Goal: Find contact information: Find contact information

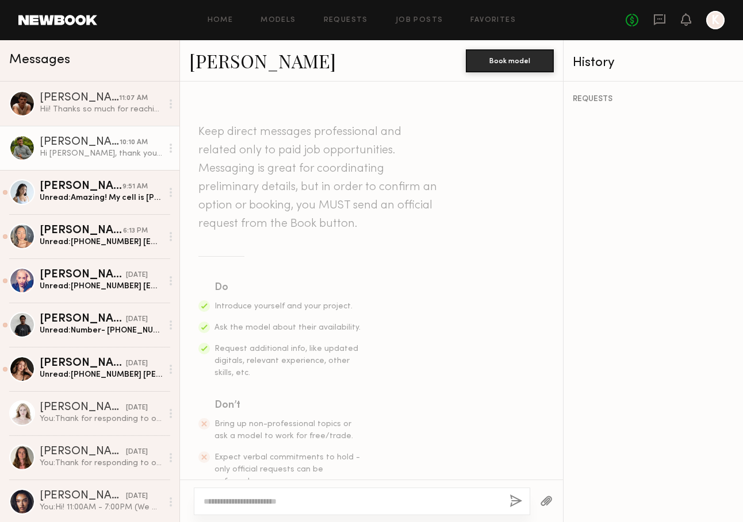
scroll to position [1305, 0]
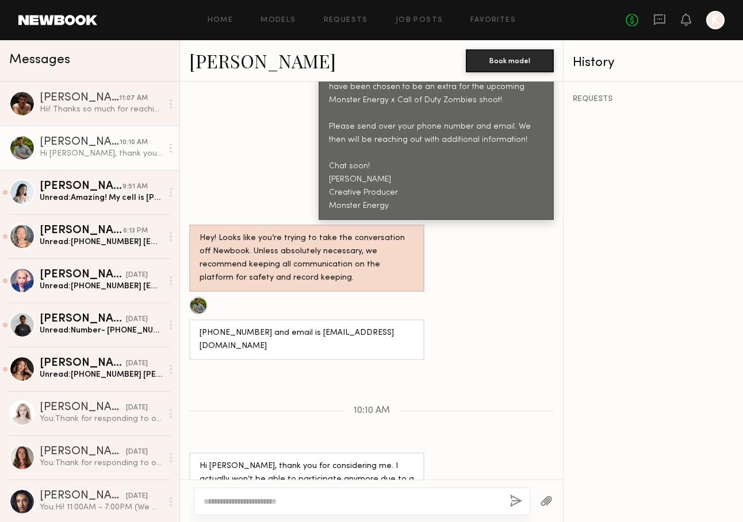
click at [520, 245] on div "Keep direct messages professional and related only to paid job opportunities. M…" at bounding box center [371, 281] width 383 height 398
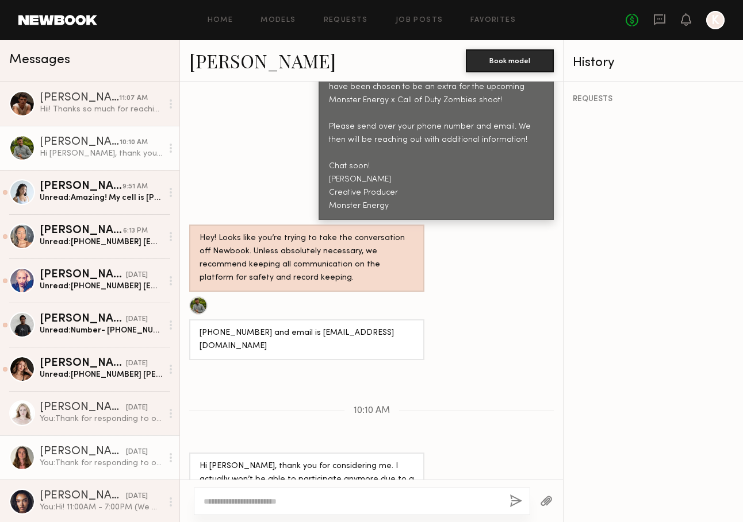
scroll to position [38, 0]
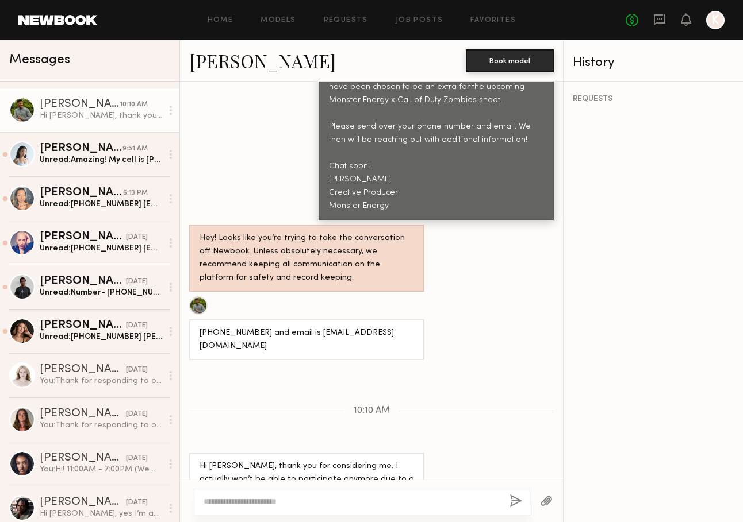
click at [291, 351] on div "Keep direct messages professional and related only to paid job opportunities. M…" at bounding box center [371, 281] width 383 height 398
click at [311, 495] on div at bounding box center [362, 502] width 336 height 28
click at [311, 499] on textarea at bounding box center [351, 501] width 297 height 11
type textarea "**********"
click at [519, 505] on button "button" at bounding box center [515, 502] width 13 height 14
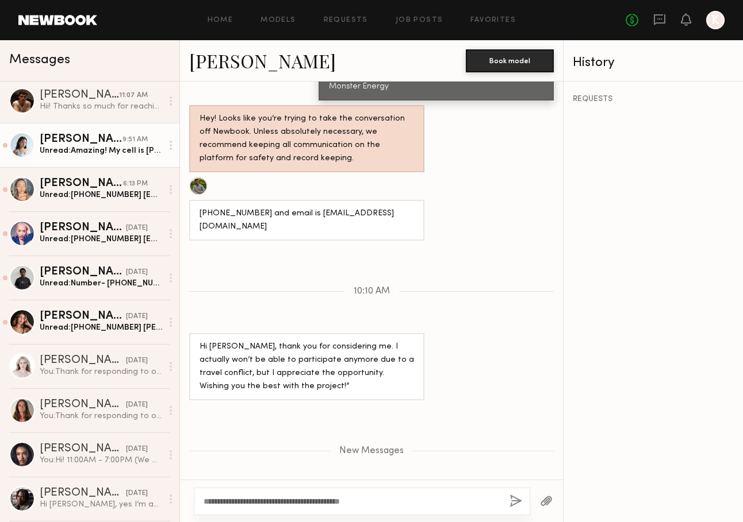
scroll to position [49, 0]
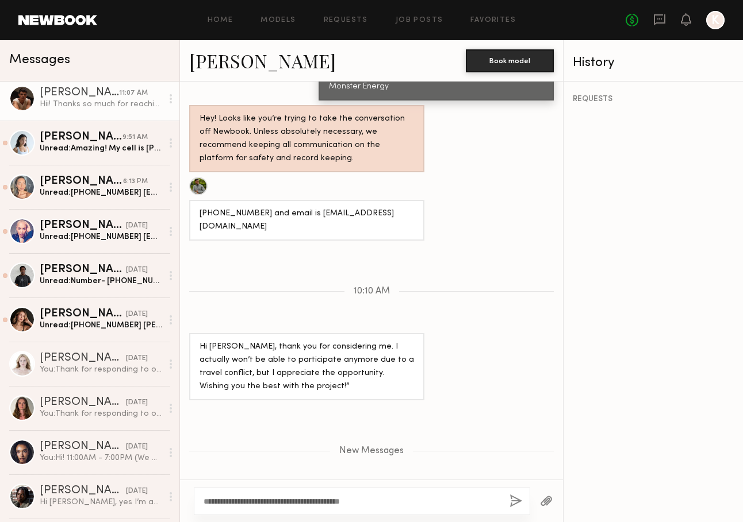
click at [91, 112] on link "[PERSON_NAME] 11:07 AM Hii! Thanks so much for reaching out! Sounds like a lot …" at bounding box center [89, 98] width 179 height 44
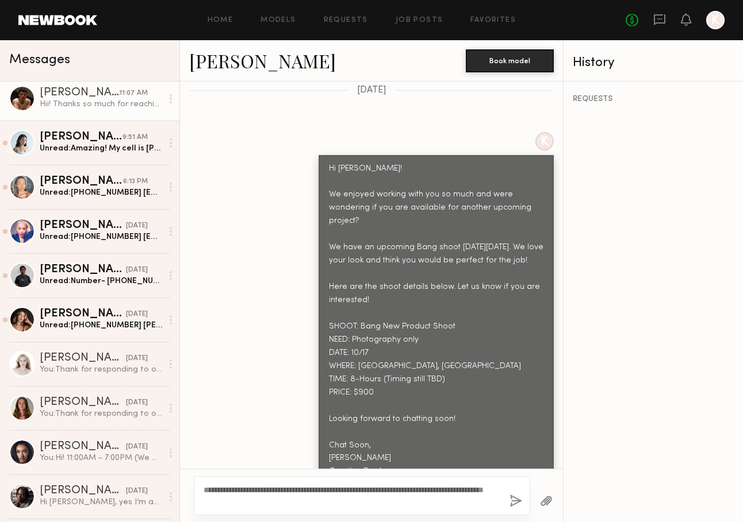
scroll to position [1437, 0]
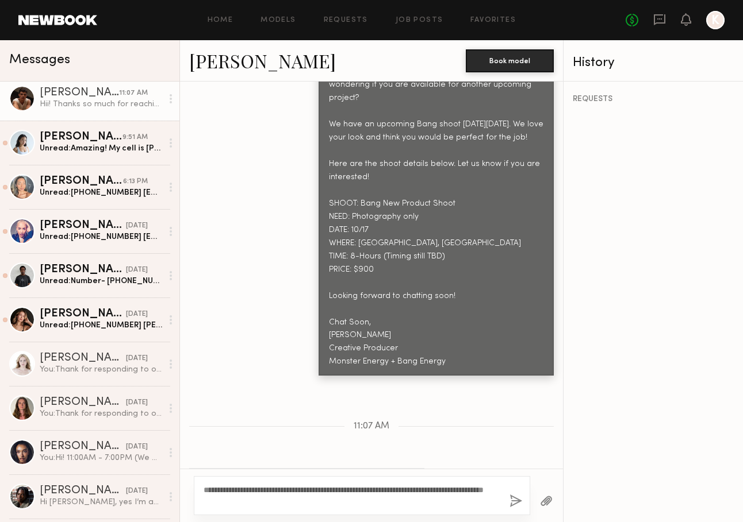
click at [242, 501] on textarea "**********" at bounding box center [351, 496] width 297 height 23
click at [266, 502] on textarea "**********" at bounding box center [351, 496] width 297 height 23
click at [263, 490] on textarea "**********" at bounding box center [351, 496] width 297 height 23
type textarea "**********"
click at [519, 502] on button "button" at bounding box center [515, 502] width 13 height 14
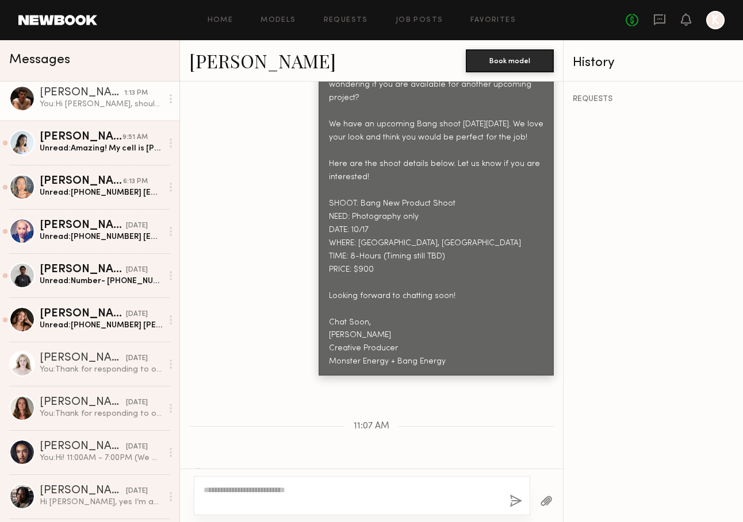
scroll to position [1582, 0]
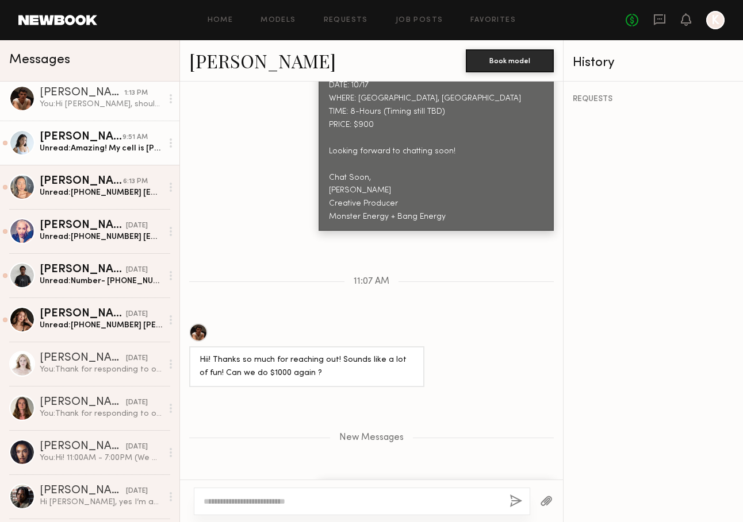
click at [103, 152] on div "Unread: Amazing! My cell is [PHONE_NUMBER] and email is [EMAIL_ADDRESS][DOMAIN_…" at bounding box center [101, 148] width 122 height 11
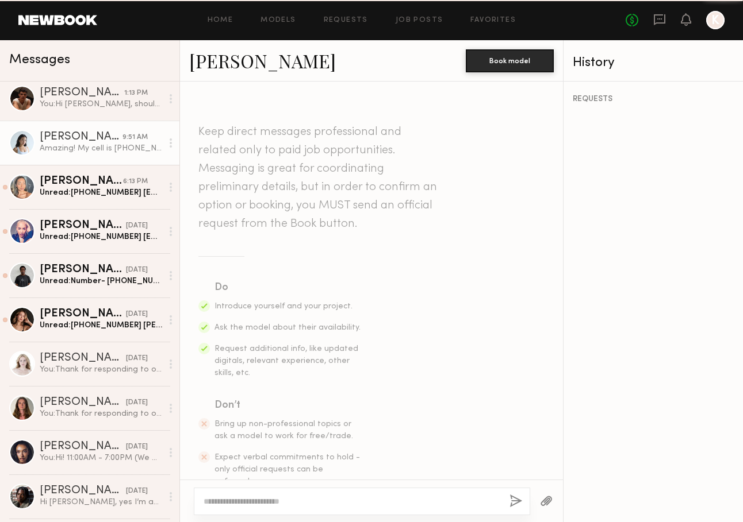
scroll to position [1034, 0]
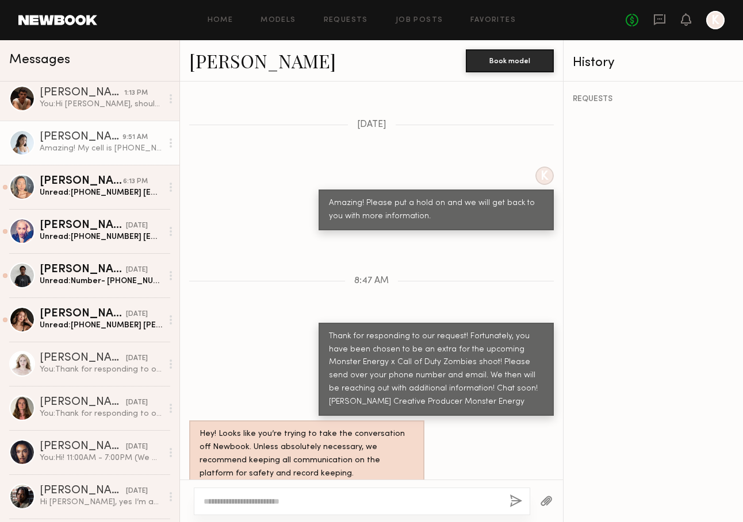
drag, startPoint x: 287, startPoint y: 457, endPoint x: 187, endPoint y: 460, distance: 100.1
click at [187, 493] on div "Amazing! My cell is [PHONE_NUMBER] and email is [EMAIL_ADDRESS][DOMAIN_NAME]. T…" at bounding box center [371, 513] width 383 height 41
copy div "[EMAIL_ADDRESS][DOMAIN_NAME]"
click at [329, 508] on div at bounding box center [362, 502] width 336 height 28
click at [310, 501] on textarea at bounding box center [351, 501] width 297 height 11
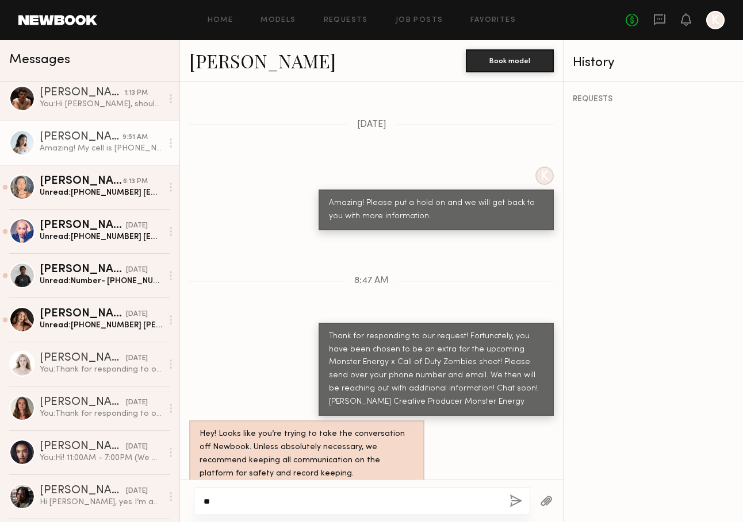
type textarea "*"
type textarea "**********"
click at [513, 501] on button "button" at bounding box center [515, 502] width 13 height 14
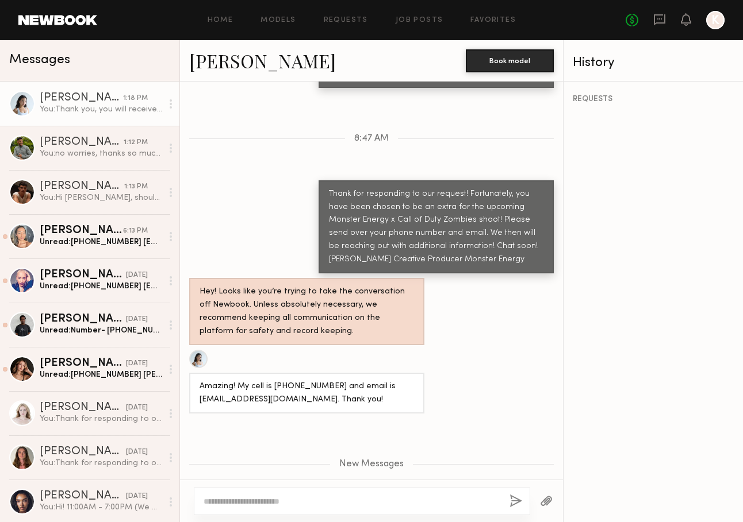
scroll to position [1248, 0]
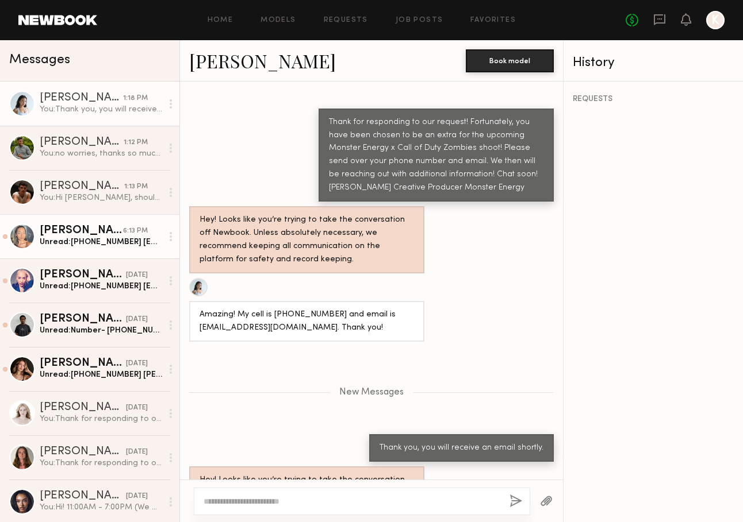
click at [83, 237] on div "Unread: [PHONE_NUMBER] [EMAIL_ADDRESS][DOMAIN_NAME]" at bounding box center [101, 242] width 122 height 11
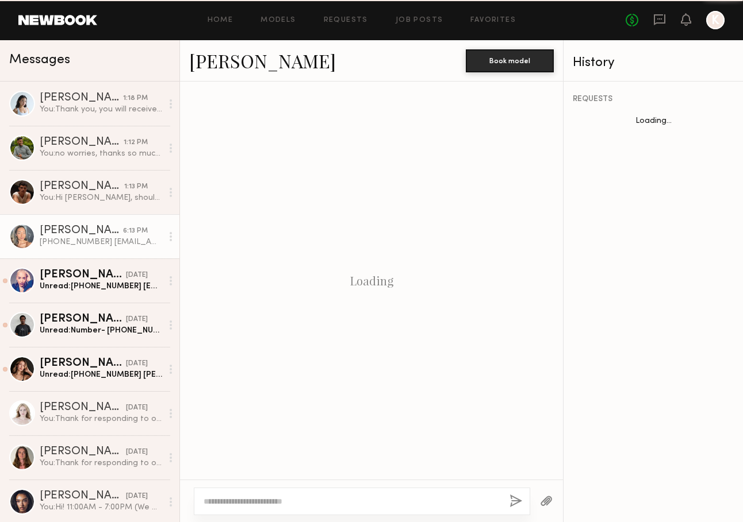
scroll to position [1187, 0]
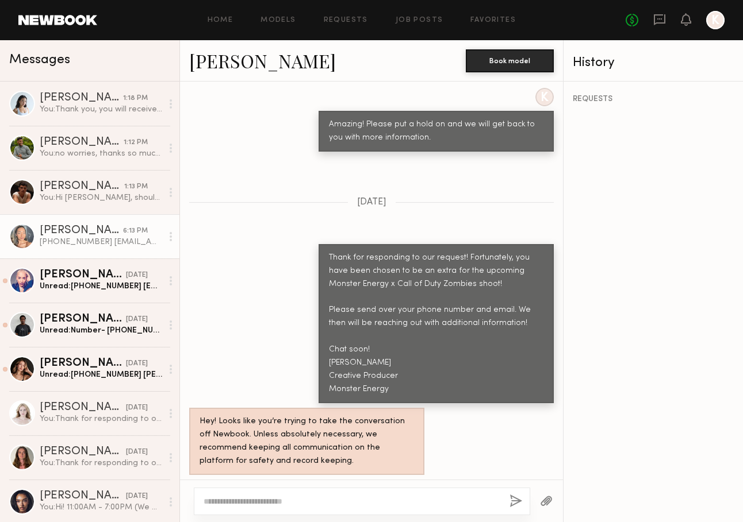
drag, startPoint x: 306, startPoint y: 459, endPoint x: 181, endPoint y: 459, distance: 125.3
click at [181, 480] on div "[PHONE_NUMBER] [EMAIL_ADDRESS][DOMAIN_NAME]" at bounding box center [371, 500] width 383 height 41
copy div "[EMAIL_ADDRESS][DOMAIN_NAME]"
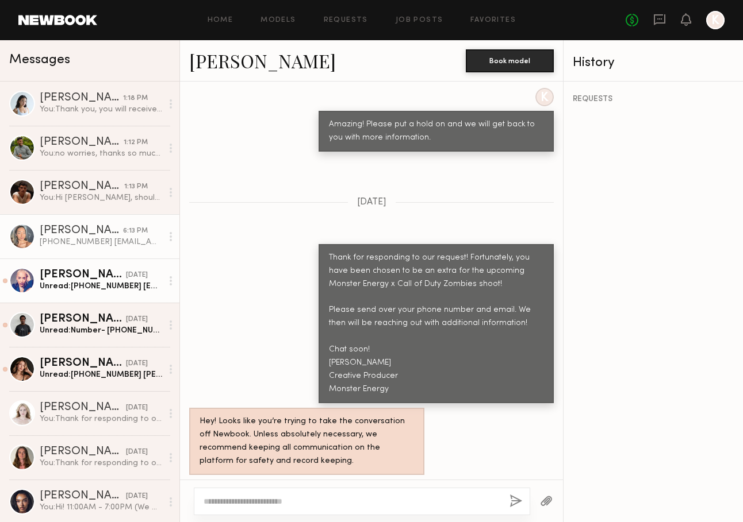
click at [98, 279] on div "[PERSON_NAME]" at bounding box center [83, 275] width 86 height 11
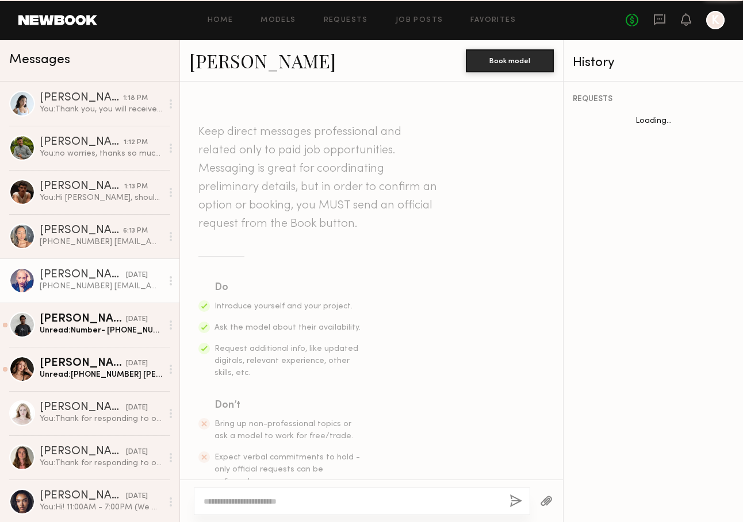
scroll to position [1219, 0]
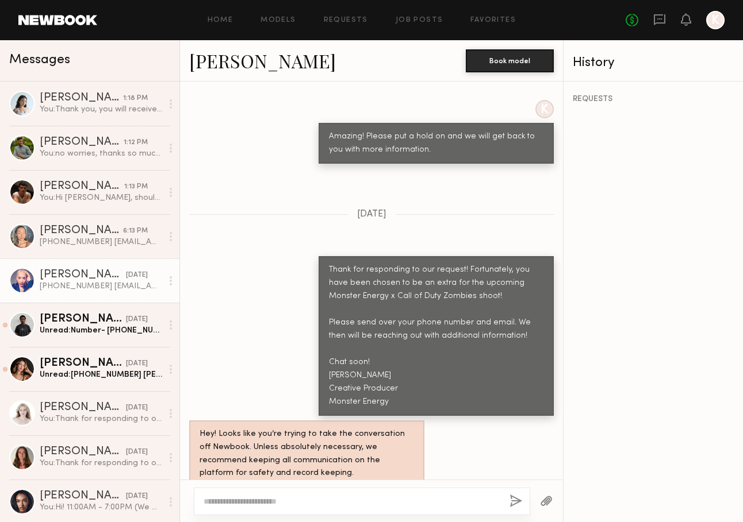
drag, startPoint x: 310, startPoint y: 458, endPoint x: 186, endPoint y: 459, distance: 123.6
click at [186, 492] on div "[PHONE_NUMBER] [EMAIL_ADDRESS][DOMAIN_NAME]" at bounding box center [371, 512] width 383 height 41
copy div "[EMAIL_ADDRESS][DOMAIN_NAME]"
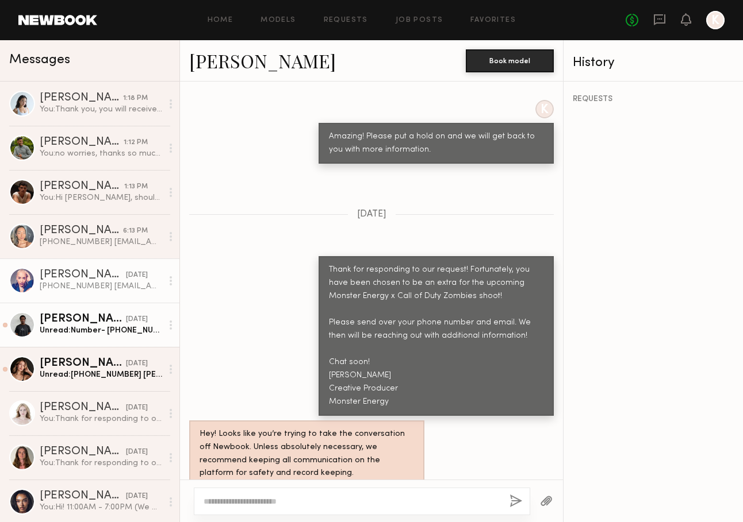
click at [126, 316] on div "[DATE]" at bounding box center [137, 319] width 22 height 11
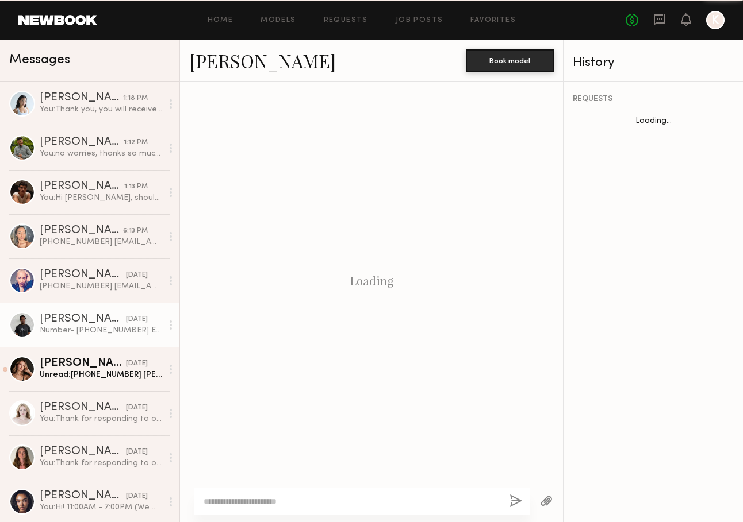
scroll to position [1178, 0]
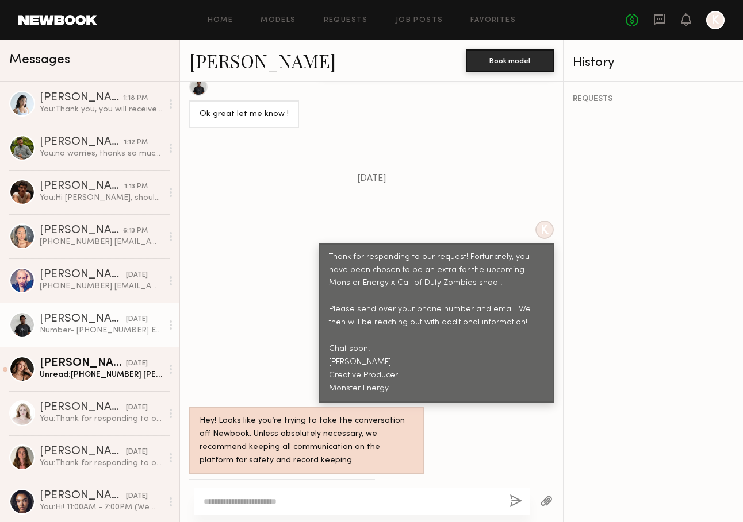
drag, startPoint x: 326, startPoint y: 457, endPoint x: 225, endPoint y: 456, distance: 100.6
click at [225, 479] on div "Number- [PHONE_NUMBER] Email- [EMAIL_ADDRESS][DOMAIN_NAME]" at bounding box center [282, 499] width 186 height 41
copy div "[EMAIL_ADDRESS][DOMAIN_NAME]"
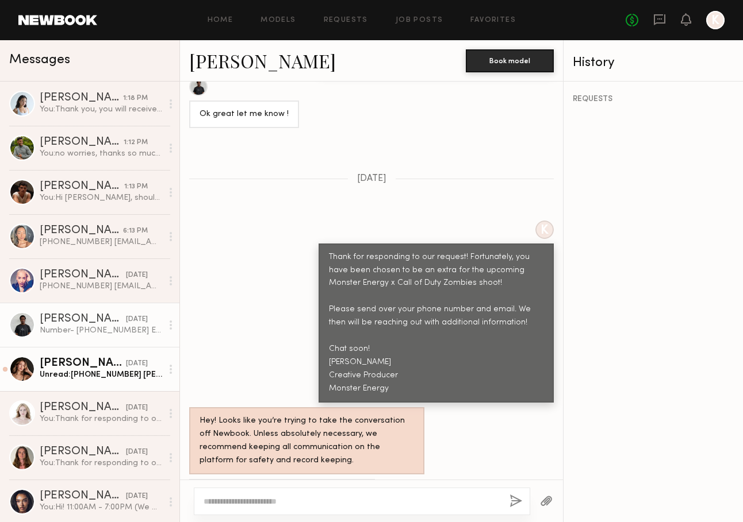
click at [90, 383] on link "[PERSON_NAME] [DATE] Unread: [PHONE_NUMBER] [PERSON_NAME][EMAIL_ADDRESS][DOMAIN…" at bounding box center [89, 369] width 179 height 44
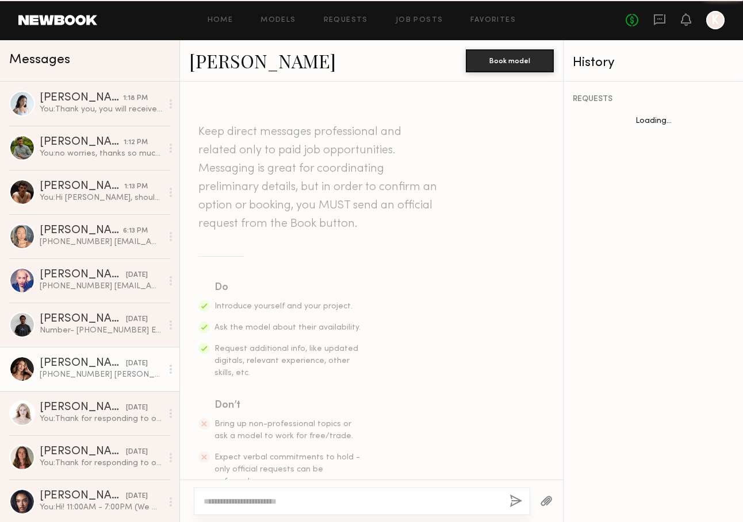
scroll to position [1178, 0]
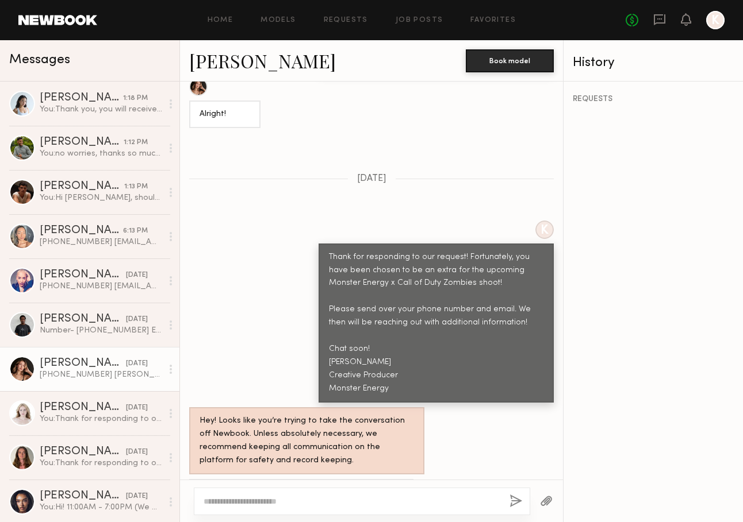
drag, startPoint x: 295, startPoint y: 455, endPoint x: 186, endPoint y: 457, distance: 109.2
click at [186, 479] on div "[PHONE_NUMBER] [PERSON_NAME][EMAIL_ADDRESS][DOMAIN_NAME]" at bounding box center [371, 499] width 383 height 41
copy div "[PERSON_NAME][EMAIL_ADDRESS][DOMAIN_NAME]"
click at [263, 227] on div "K Thank for responding to our request! Fortunately, you have been chosen to be …" at bounding box center [371, 312] width 383 height 182
